Goal: Transaction & Acquisition: Purchase product/service

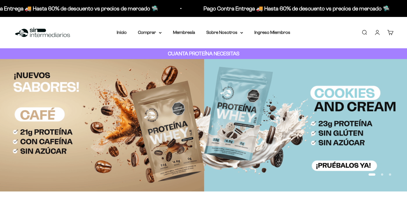
click at [379, 31] on link "Iniciar sesión" at bounding box center [377, 32] width 6 height 6
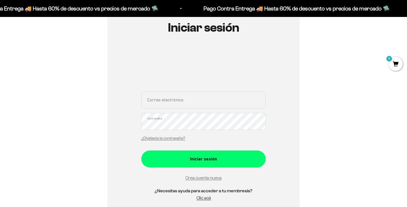
scroll to position [66, 0]
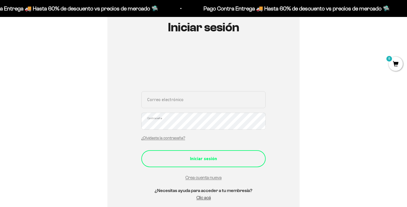
type input "[EMAIL_ADDRESS][DOMAIN_NAME]"
click at [212, 160] on div "Iniciar sesión" at bounding box center [204, 158] width 102 height 7
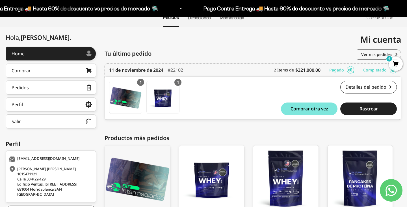
scroll to position [44, 0]
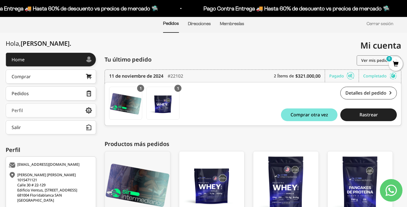
click at [21, 113] on div "Perfil" at bounding box center [17, 110] width 11 height 5
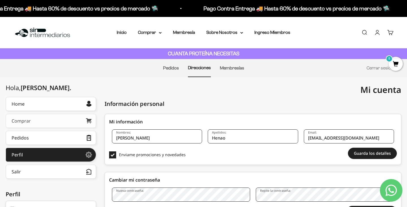
click at [37, 120] on link "Comprar" at bounding box center [51, 121] width 90 height 14
click at [176, 70] on link "Pedidos" at bounding box center [171, 68] width 16 height 5
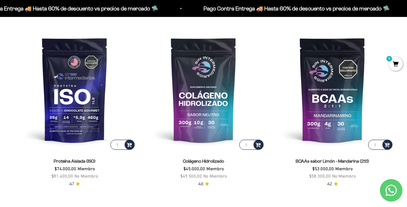
scroll to position [404, 0]
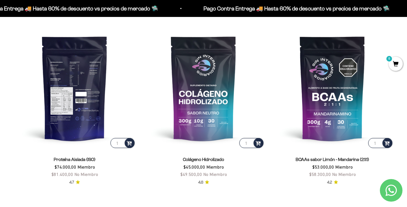
click at [54, 108] on img at bounding box center [75, 88] width 122 height 122
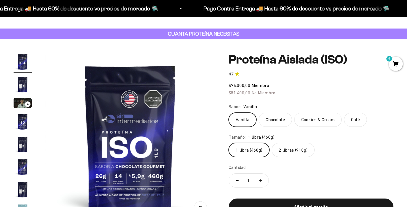
click at [280, 148] on label "2 libras (910g)" at bounding box center [293, 150] width 43 height 14
click at [229, 143] on input "2 libras (910g)" at bounding box center [228, 143] width 0 height 0
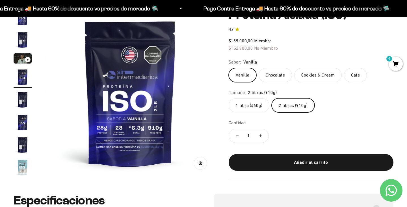
scroll to position [64, 0]
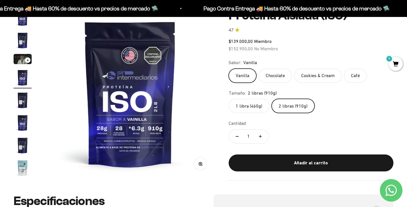
click at [249, 101] on label "1 libra (460g)" at bounding box center [249, 106] width 41 height 14
click at [229, 99] on input "1 libra (460g)" at bounding box center [228, 99] width 0 height 0
click at [279, 106] on label "2 libras (910g)" at bounding box center [293, 106] width 43 height 14
click at [229, 99] on input "2 libras (910g)" at bounding box center [228, 99] width 0 height 0
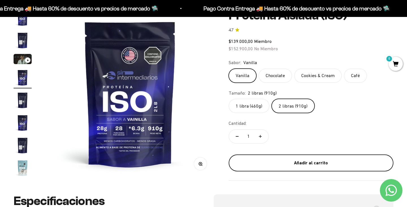
click at [304, 163] on div "Añadir al carrito" at bounding box center [311, 162] width 142 height 7
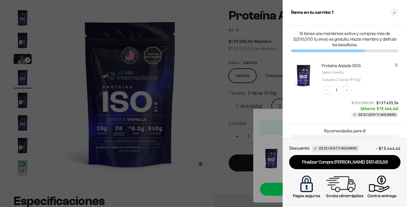
click at [399, 65] on div "Proteína Aislada (ISO) Sabor : Vanilla Tamaño : 2 libras (910g) Decrease quanti…" at bounding box center [345, 90] width 124 height 66
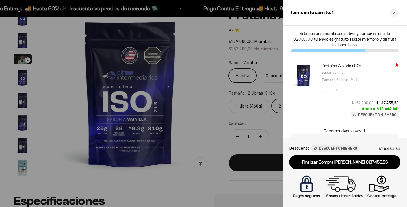
click at [397, 65] on icon at bounding box center [396, 65] width 2 height 3
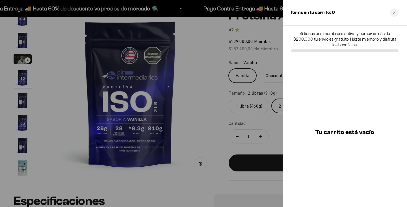
click at [212, 46] on div at bounding box center [203, 103] width 407 height 207
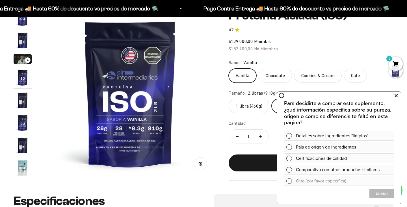
click at [397, 98] on icon at bounding box center [396, 95] width 3 height 7
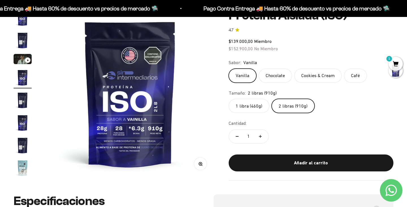
click at [249, 107] on label "1 libra (460g)" at bounding box center [249, 106] width 41 height 14
click at [229, 99] on input "1 libra (460g)" at bounding box center [228, 99] width 0 height 0
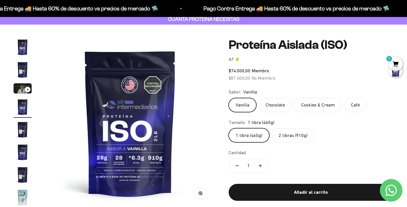
scroll to position [57, 0]
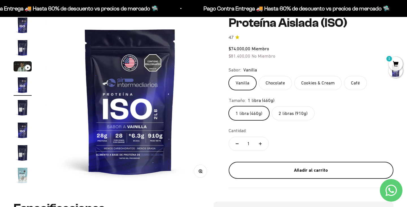
click at [296, 172] on div "Añadir al carrito" at bounding box center [311, 170] width 142 height 7
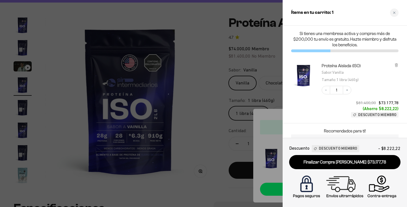
click at [199, 71] on div at bounding box center [203, 103] width 407 height 207
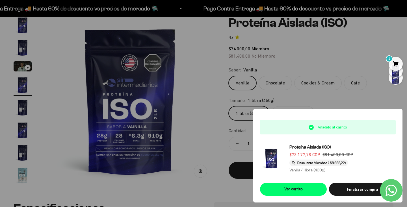
click at [355, 108] on div at bounding box center [203, 103] width 407 height 207
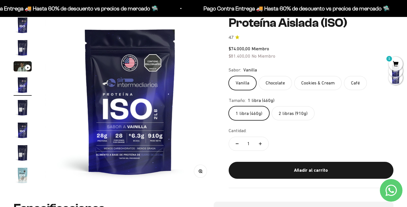
scroll to position [0, 0]
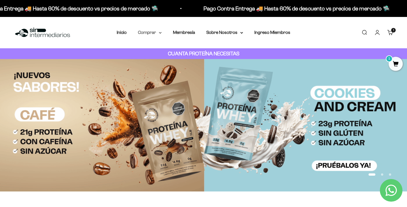
click at [148, 33] on summary "Comprar" at bounding box center [150, 32] width 24 height 7
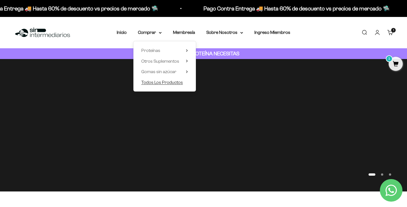
click at [159, 84] on span "Todos Los Productos" at bounding box center [162, 82] width 42 height 5
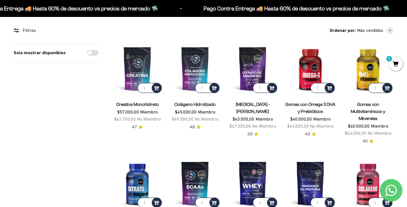
scroll to position [47, 0]
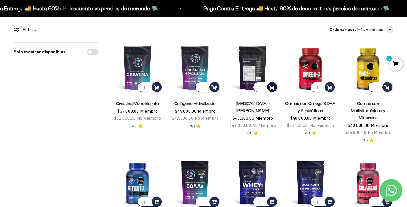
click at [270, 85] on span at bounding box center [271, 87] width 5 height 7
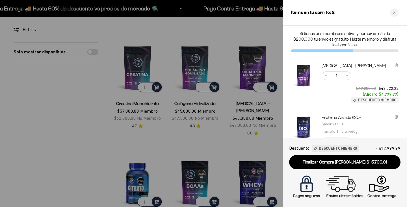
click at [77, 115] on div at bounding box center [203, 103] width 407 height 207
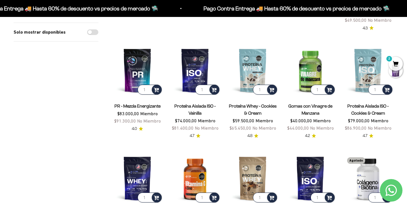
scroll to position [282, 0]
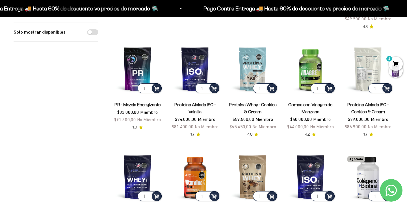
click at [371, 62] on img at bounding box center [368, 69] width 51 height 51
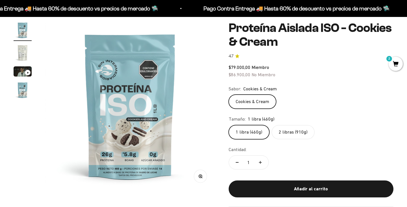
click at [22, 57] on img "Ir al artículo 2" at bounding box center [23, 53] width 18 height 18
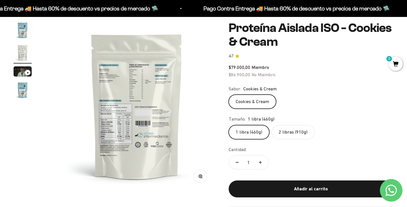
scroll to position [0, 177]
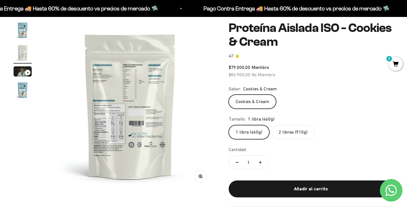
click at [147, 129] on img at bounding box center [130, 106] width 170 height 170
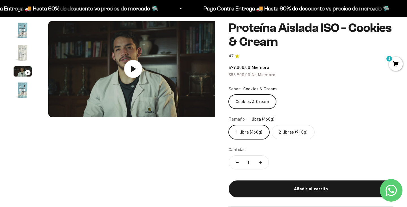
scroll to position [0, 353]
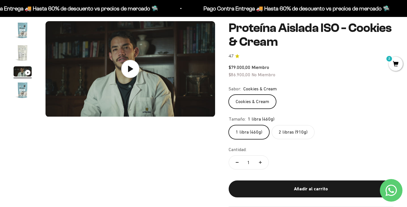
click at [29, 54] on img "Ir al artículo 2" at bounding box center [23, 53] width 18 height 18
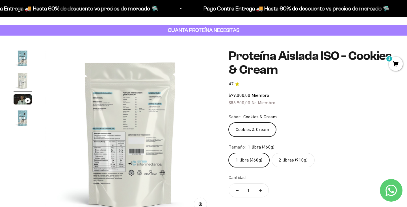
scroll to position [37, 0]
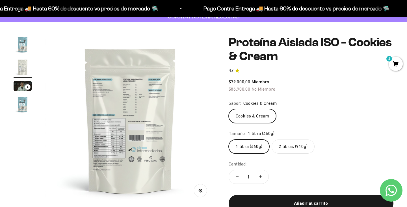
click at [23, 66] on img "Ir al artículo 2" at bounding box center [23, 67] width 18 height 18
click at [25, 46] on img "Ir al artículo 1" at bounding box center [23, 45] width 18 height 18
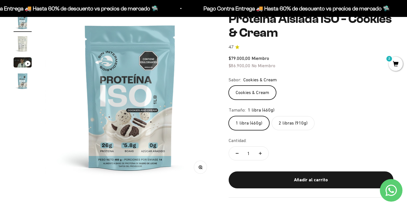
scroll to position [61, 0]
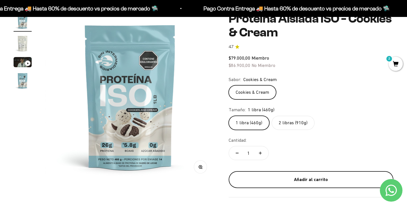
click at [305, 186] on button "Añadir al carrito" at bounding box center [311, 179] width 165 height 17
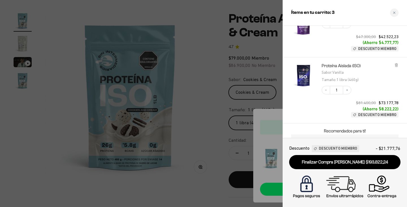
scroll to position [75, 0]
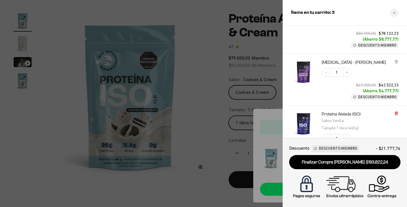
click at [397, 115] on icon at bounding box center [396, 113] width 4 height 4
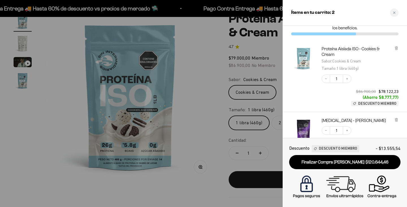
scroll to position [0, 0]
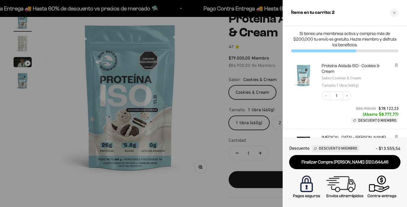
click at [187, 93] on div at bounding box center [203, 103] width 407 height 207
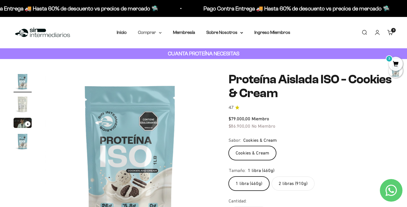
click at [150, 34] on summary "Comprar" at bounding box center [150, 32] width 24 height 7
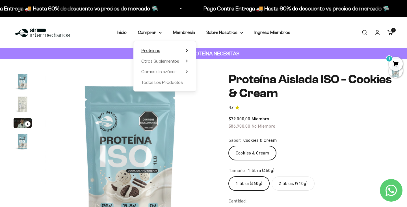
click at [154, 52] on span "Proteínas" at bounding box center [150, 50] width 19 height 5
click at [163, 81] on span "Todos Los Productos" at bounding box center [162, 82] width 42 height 5
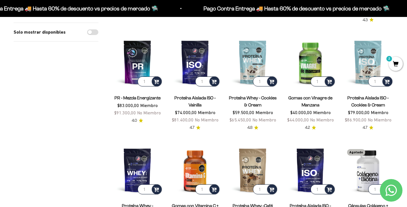
scroll to position [291, 0]
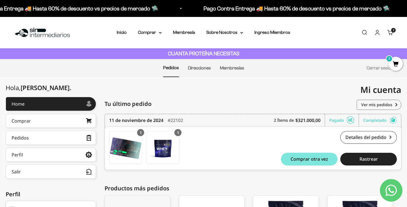
click at [397, 65] on span "2" at bounding box center [396, 64] width 14 height 14
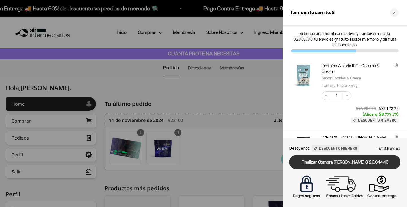
click at [345, 159] on link "Finalizar Compra [PERSON_NAME] $120.644,46" at bounding box center [344, 162] width 111 height 14
